Goal: Task Accomplishment & Management: Manage account settings

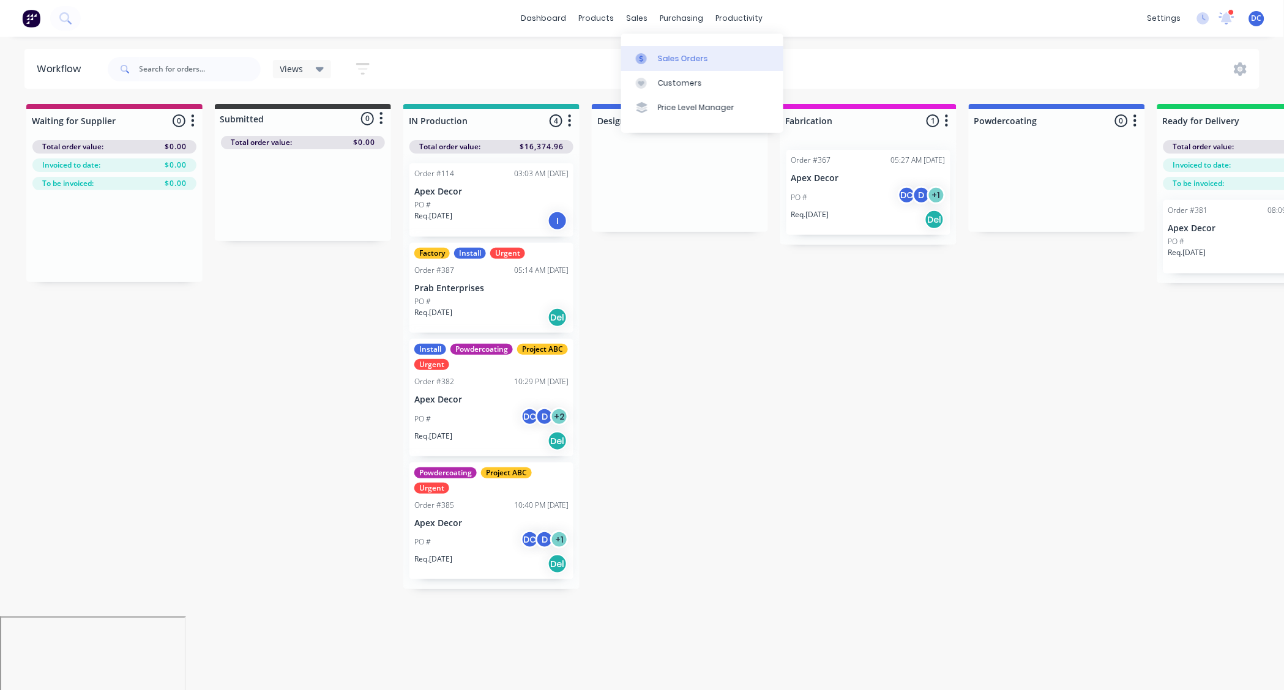
click at [646, 53] on icon at bounding box center [641, 58] width 11 height 11
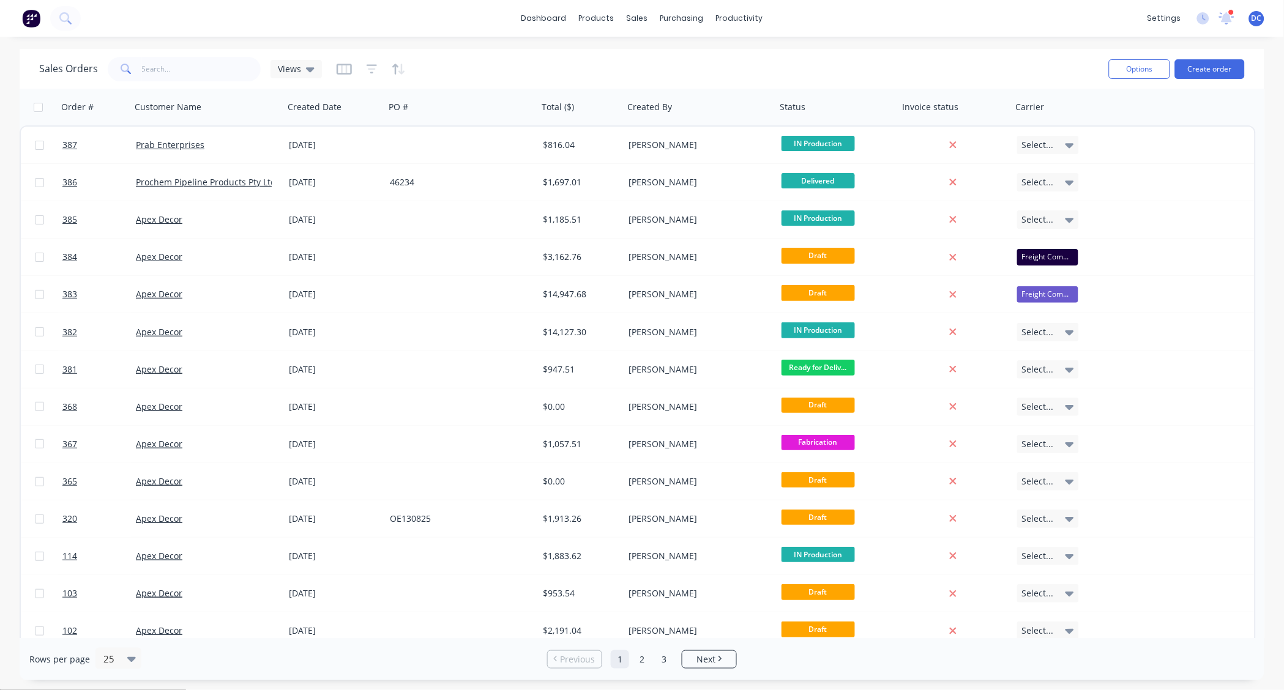
click at [1261, 13] on span "DC" at bounding box center [1256, 18] width 10 height 11
click at [1164, 146] on button "Sign out" at bounding box center [1181, 153] width 162 height 24
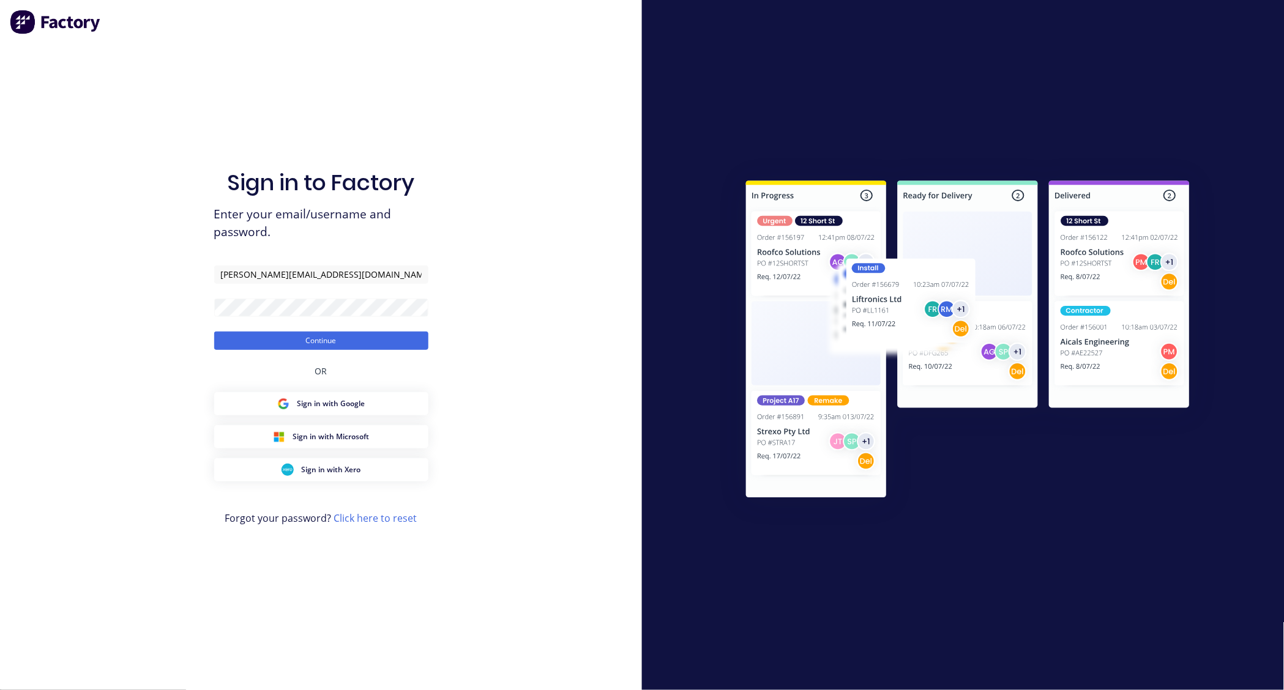
type input "david+roofing@factory.app"
click at [214, 332] on button "Continue" at bounding box center [321, 341] width 214 height 18
